Goal: Task Accomplishment & Management: Manage account settings

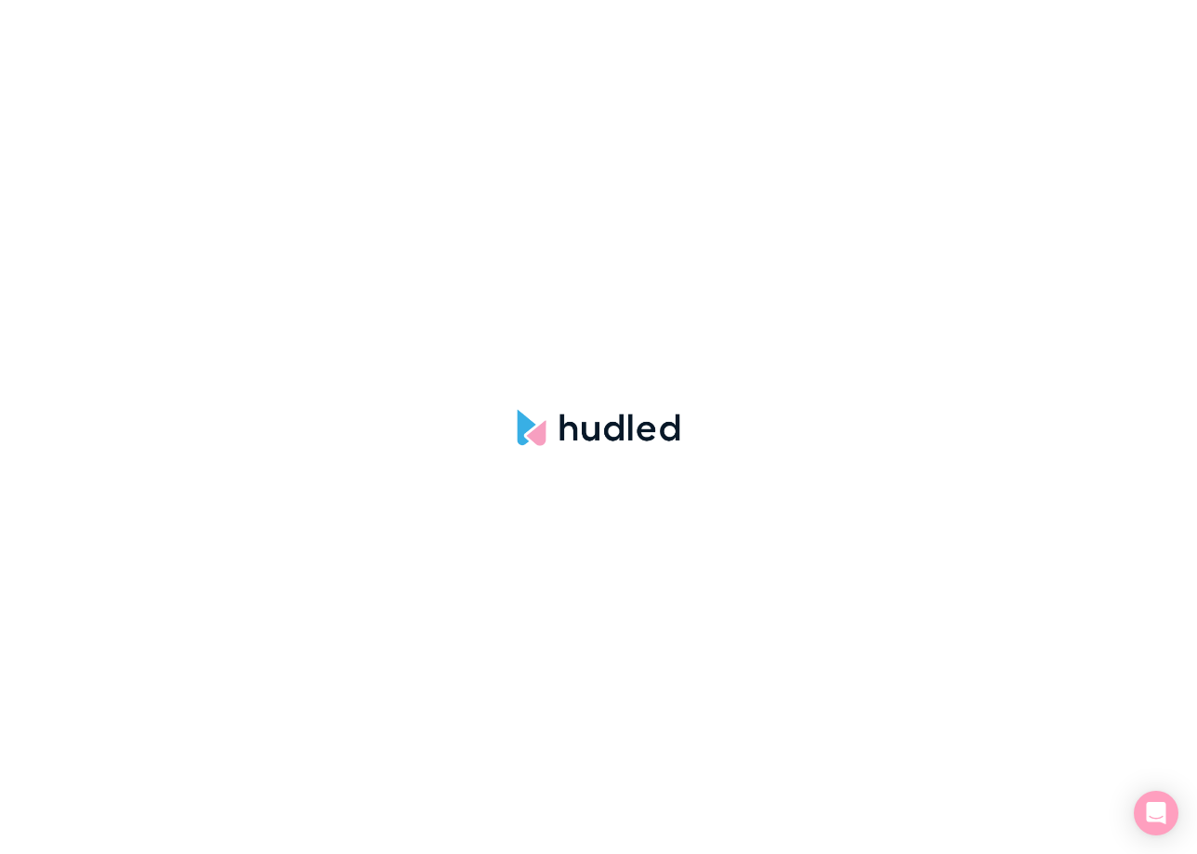
select select "NONE"
select select "hudled"
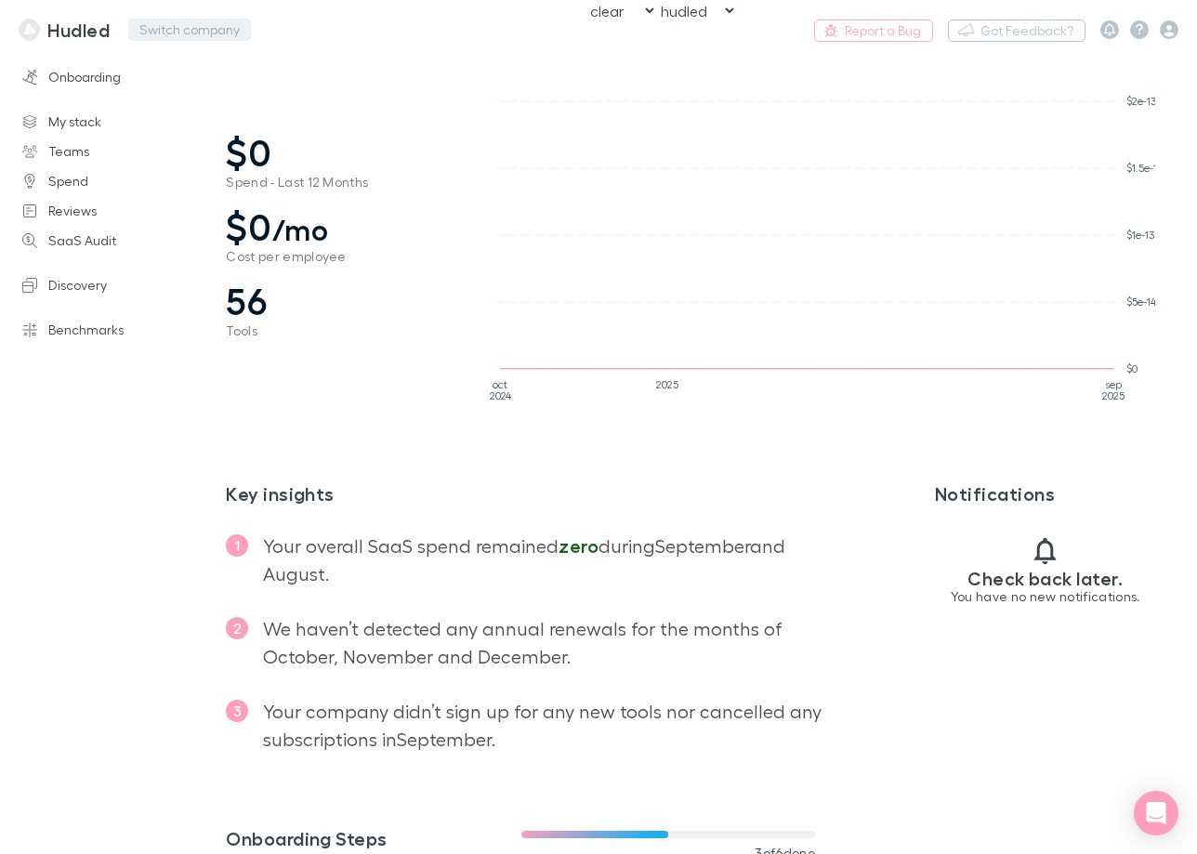
click at [159, 34] on button "Switch company" at bounding box center [189, 30] width 123 height 22
type input "luci"
click at [188, 115] on p "Lucicharge" at bounding box center [184, 111] width 77 height 22
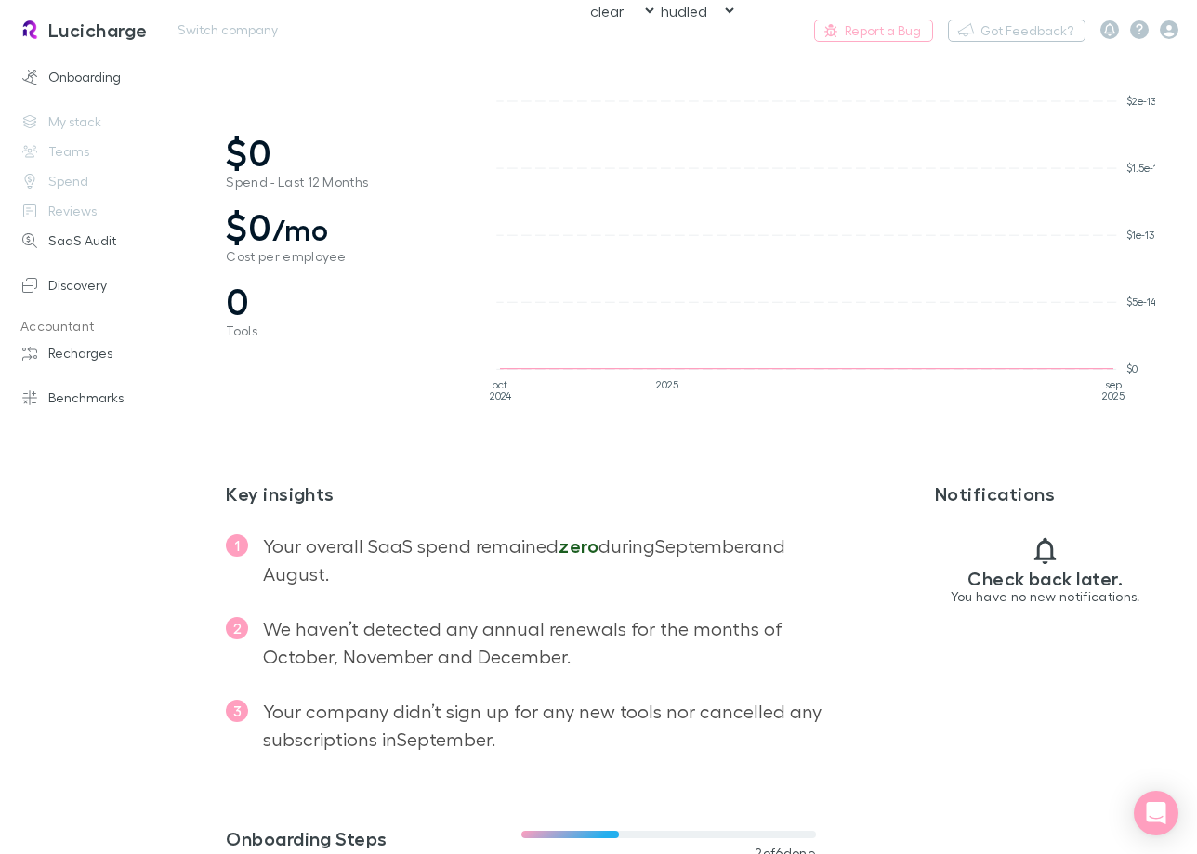
click at [72, 29] on h3 "Lucicharge" at bounding box center [97, 30] width 99 height 22
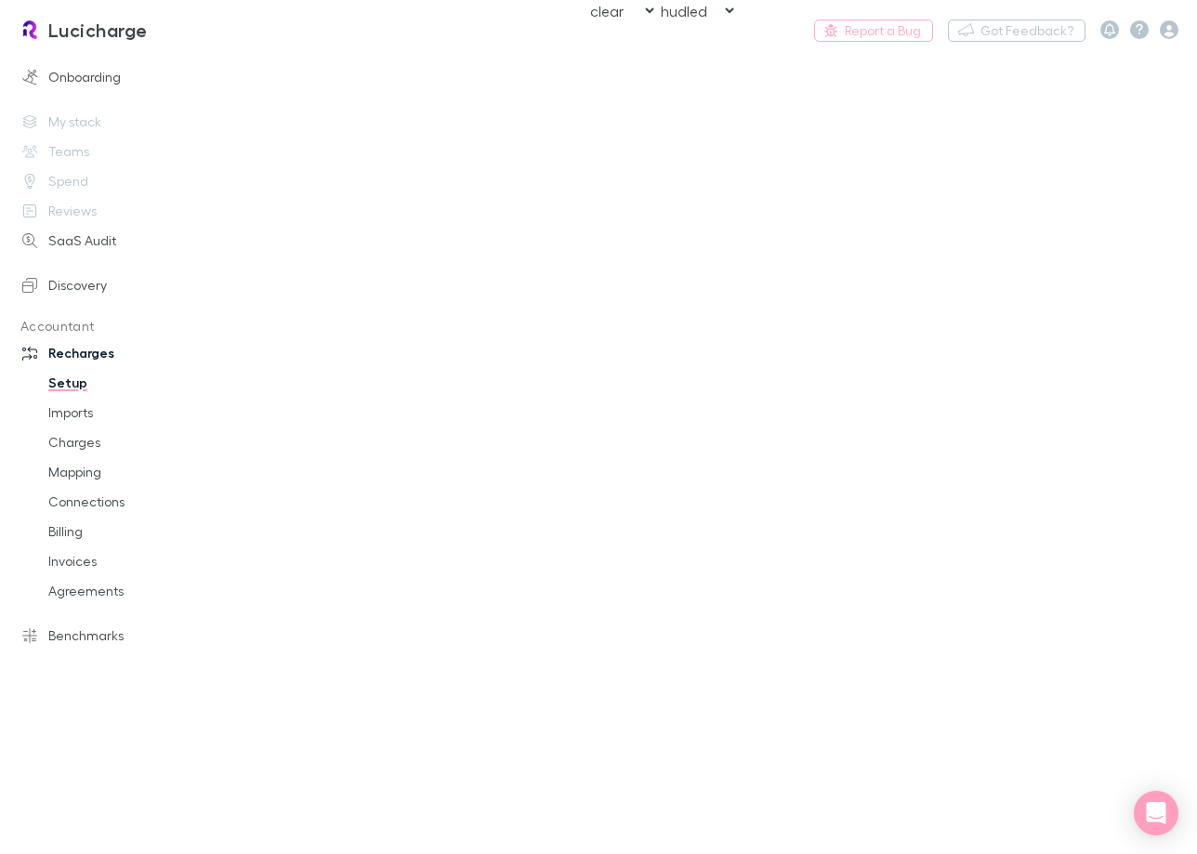
click at [684, 16] on select "rechargly hudled clear" at bounding box center [697, 11] width 80 height 20
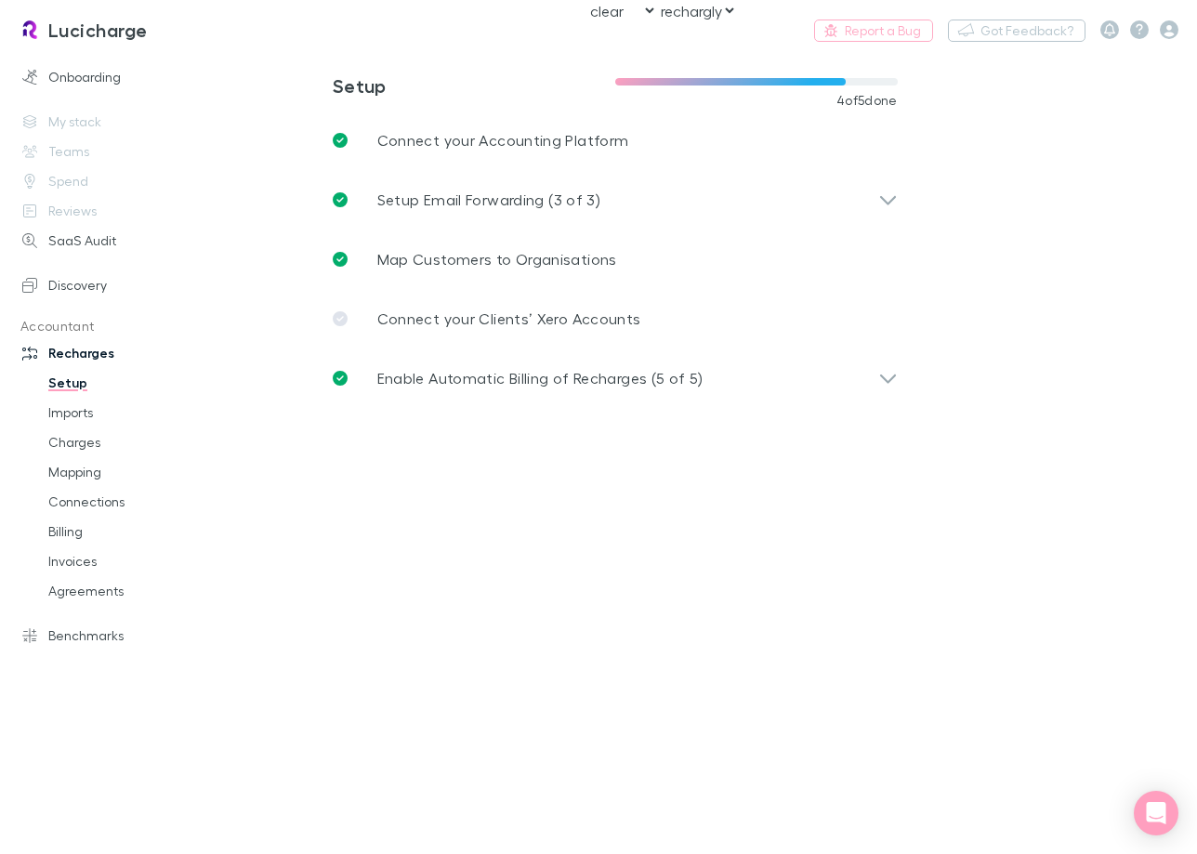
click at [657, 1] on select "rechargly hudled clear" at bounding box center [697, 11] width 80 height 20
select select "hudled"
click at [689, 33] on div "Lucicharge Switch company Report a Bug Nothing Got Feedback?" at bounding box center [598, 29] width 1197 height 59
click at [708, 14] on select "rechargly hudled clear" at bounding box center [697, 11] width 80 height 20
